Goal: Check status: Check status

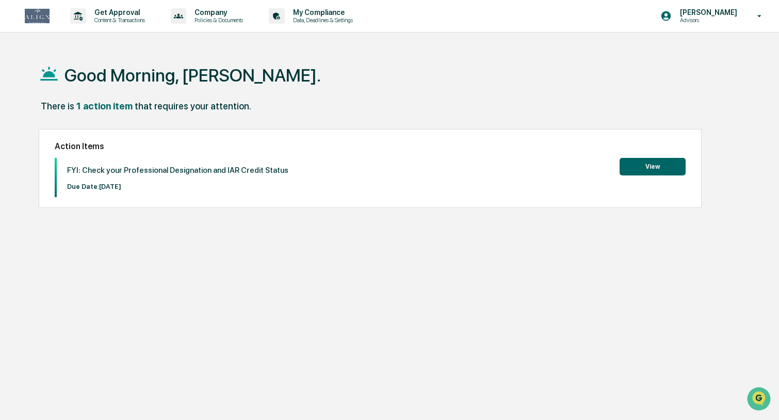
click at [655, 166] on button "View" at bounding box center [652, 167] width 66 height 18
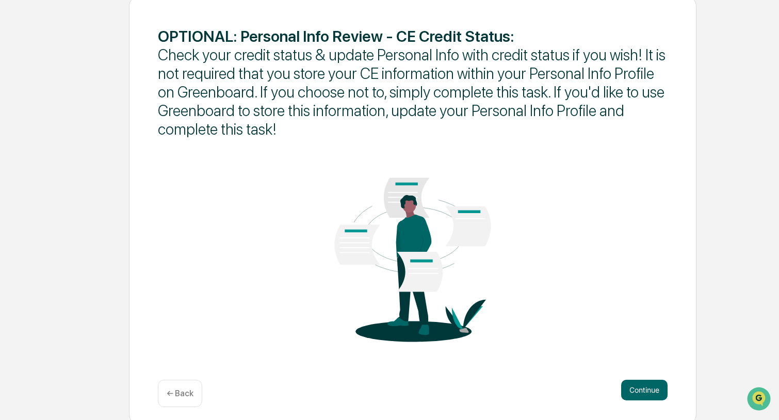
scroll to position [130, 0]
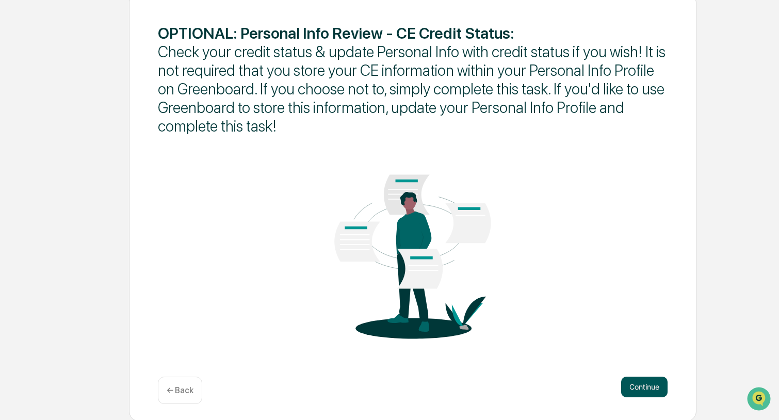
click at [643, 384] on button "Continue" at bounding box center [644, 386] width 46 height 21
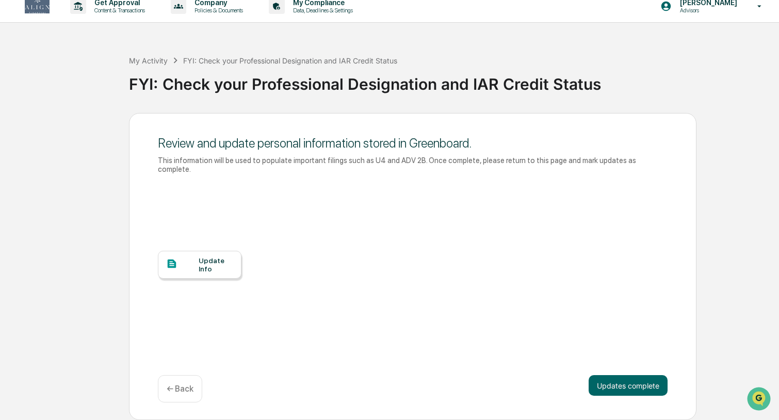
click at [202, 264] on div "Update Info" at bounding box center [216, 264] width 35 height 17
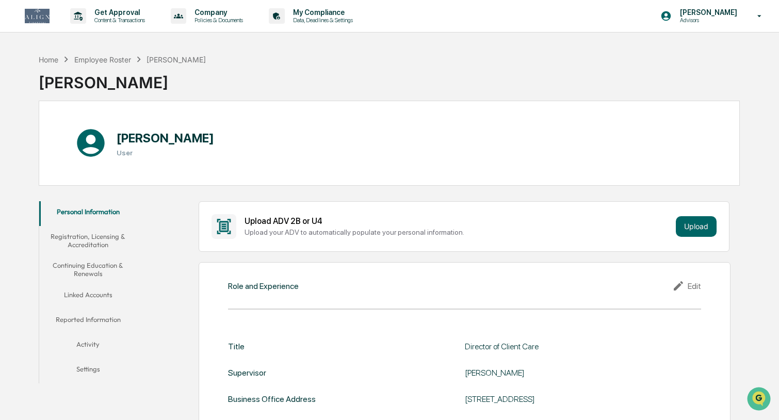
click at [95, 238] on button "Registration, Licensing & Accreditation" at bounding box center [87, 240] width 97 height 29
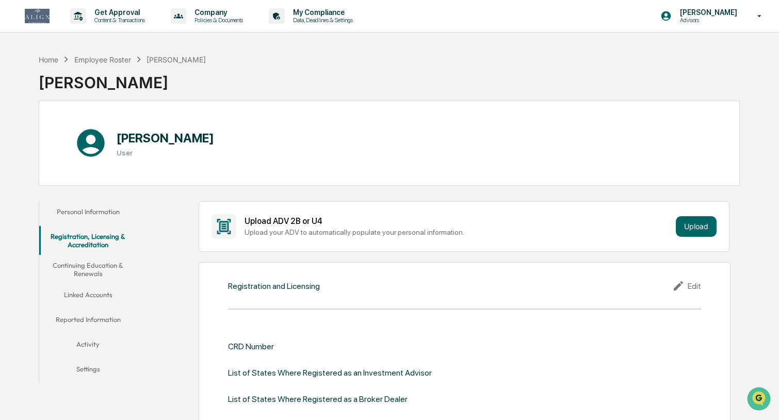
click at [81, 264] on button "Continuing Education & Renewals" at bounding box center [87, 269] width 97 height 29
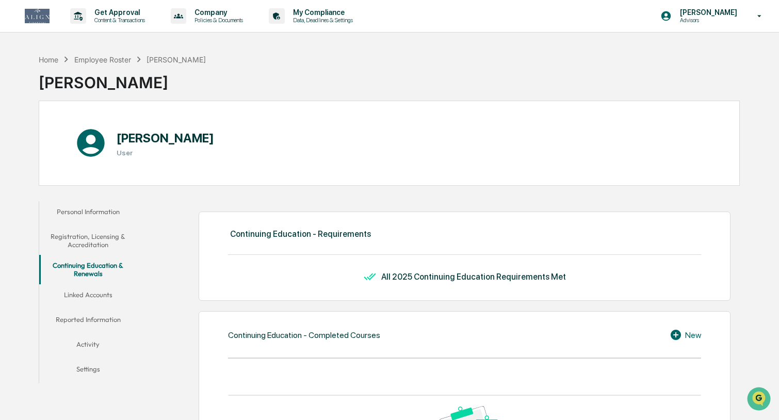
click at [95, 294] on button "Linked Accounts" at bounding box center [87, 296] width 97 height 25
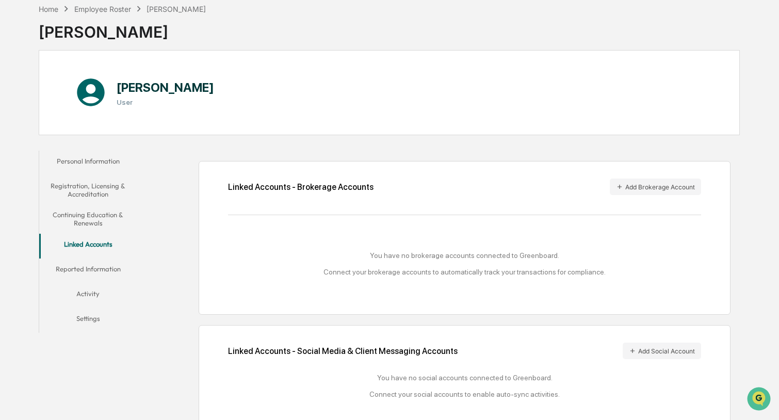
scroll to position [63, 0]
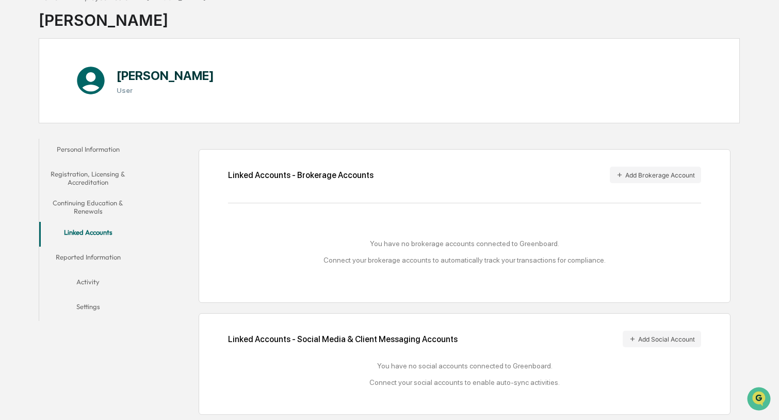
click at [89, 255] on button "Reported Information" at bounding box center [87, 259] width 97 height 25
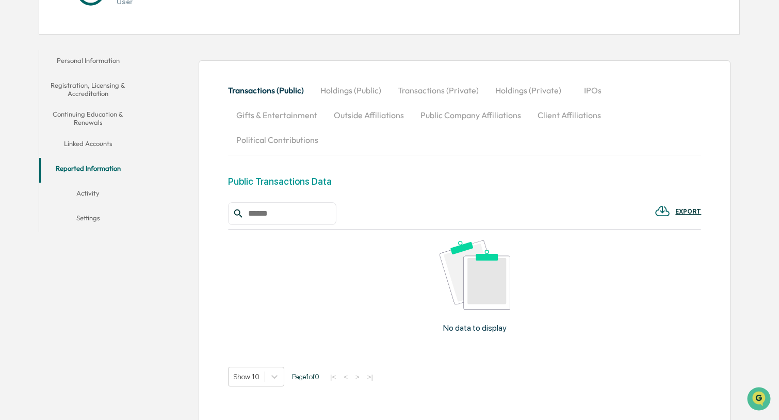
scroll to position [163, 0]
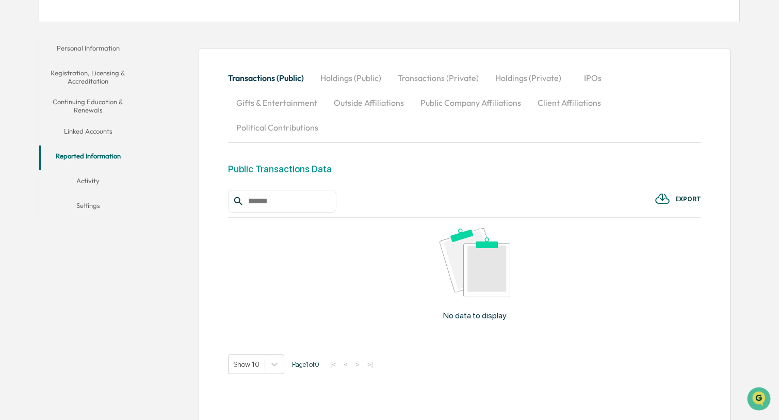
click at [87, 179] on button "Activity" at bounding box center [87, 182] width 97 height 25
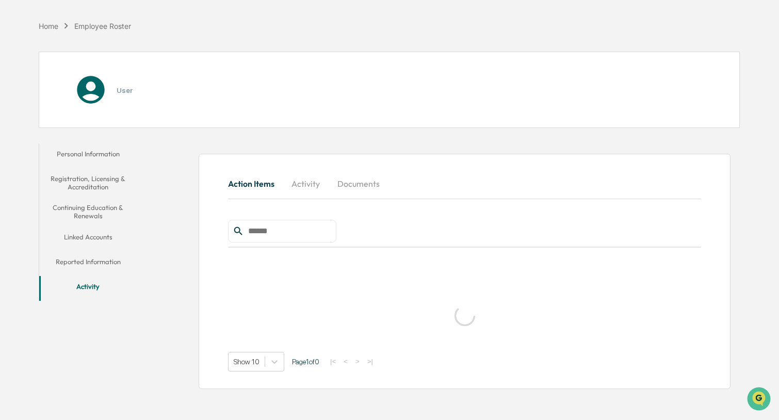
scroll to position [49, 0]
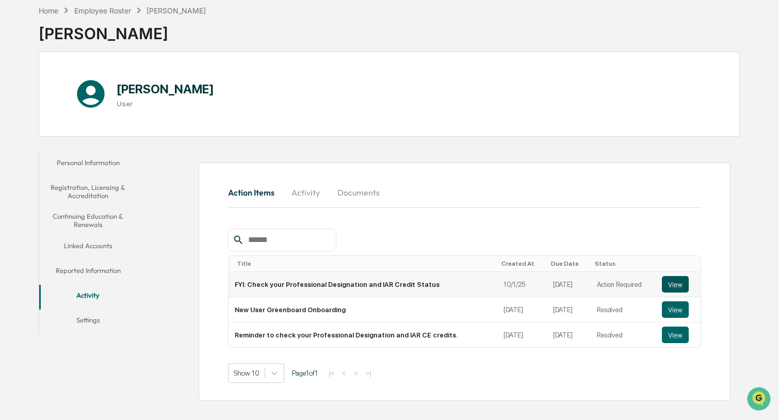
click at [678, 284] on button "View" at bounding box center [675, 284] width 27 height 17
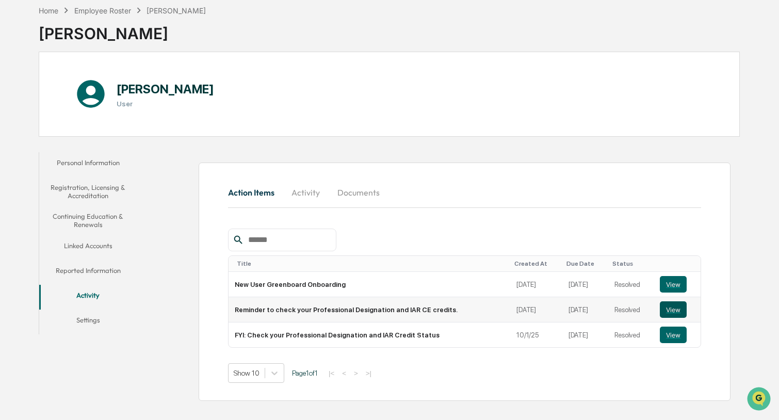
click at [671, 307] on button "View" at bounding box center [673, 309] width 27 height 17
click at [672, 284] on button "View" at bounding box center [673, 284] width 27 height 17
click at [87, 321] on button "Settings" at bounding box center [87, 321] width 97 height 25
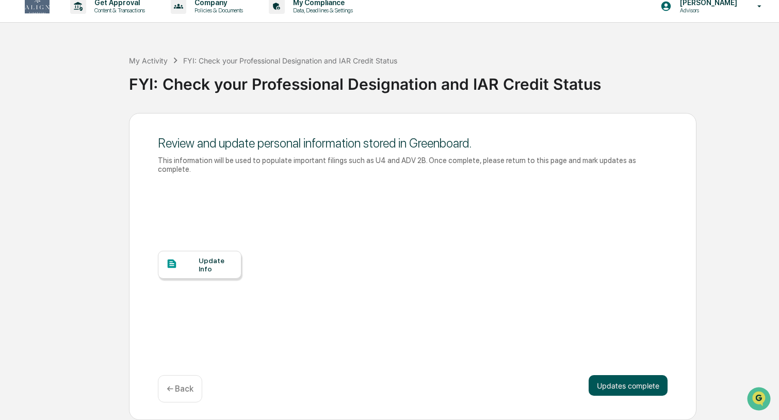
click at [625, 386] on button "Updates complete" at bounding box center [627, 385] width 79 height 21
